Goal: Find specific page/section: Find specific page/section

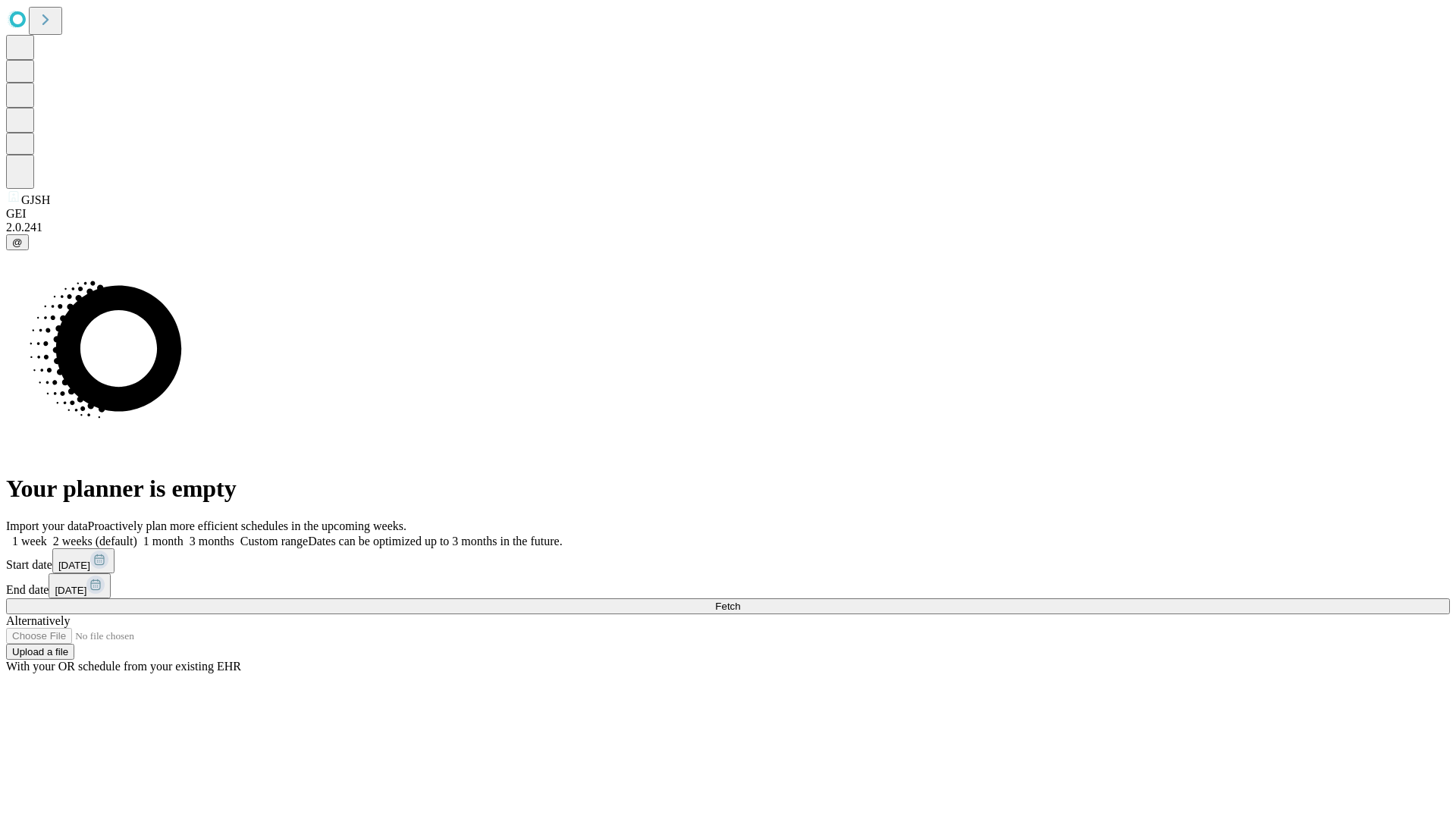
click at [740, 601] on span "Fetch" at bounding box center [728, 606] width 25 height 12
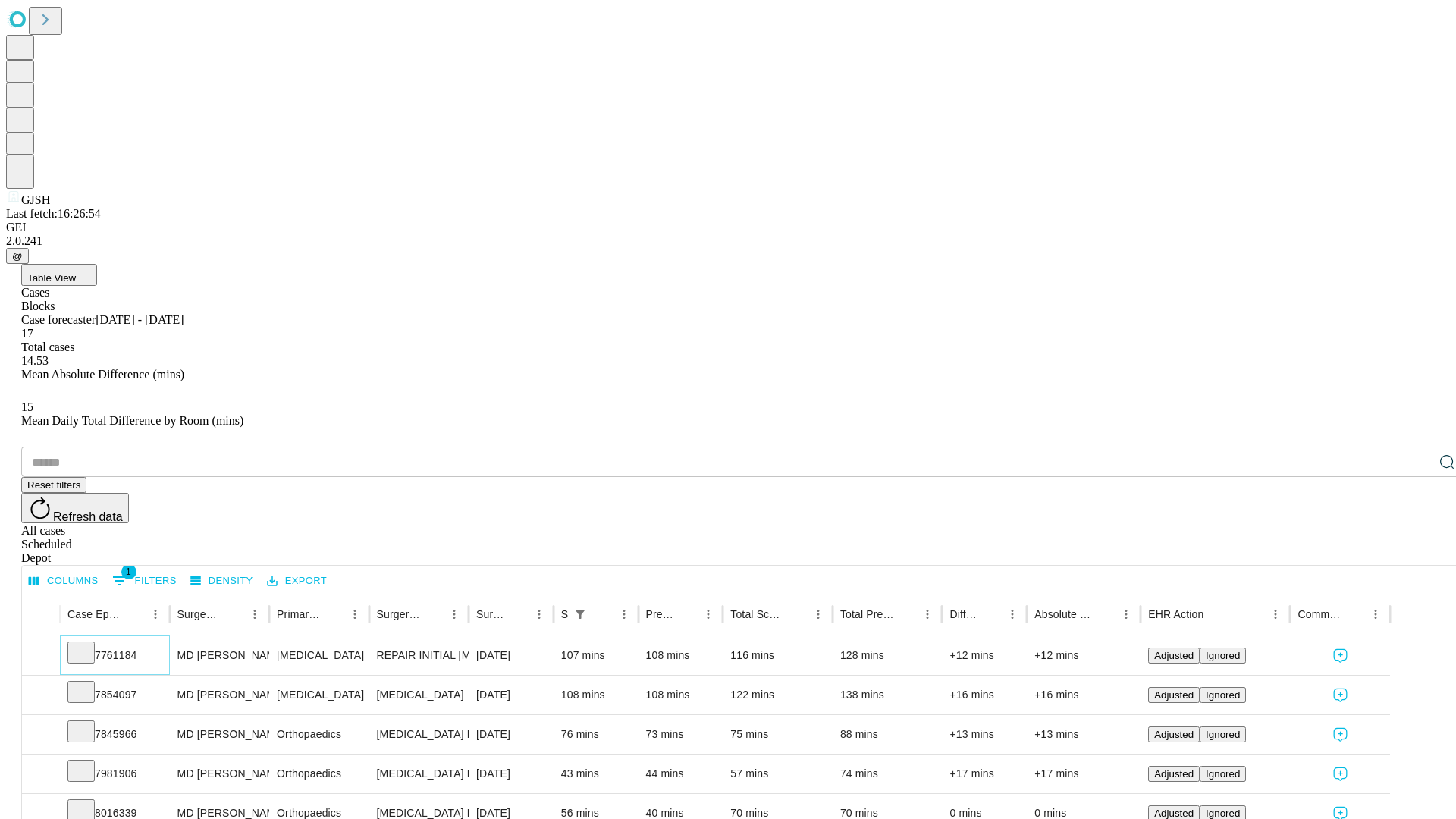
click at [89, 644] on icon at bounding box center [80, 651] width 15 height 15
